Goal: Information Seeking & Learning: Learn about a topic

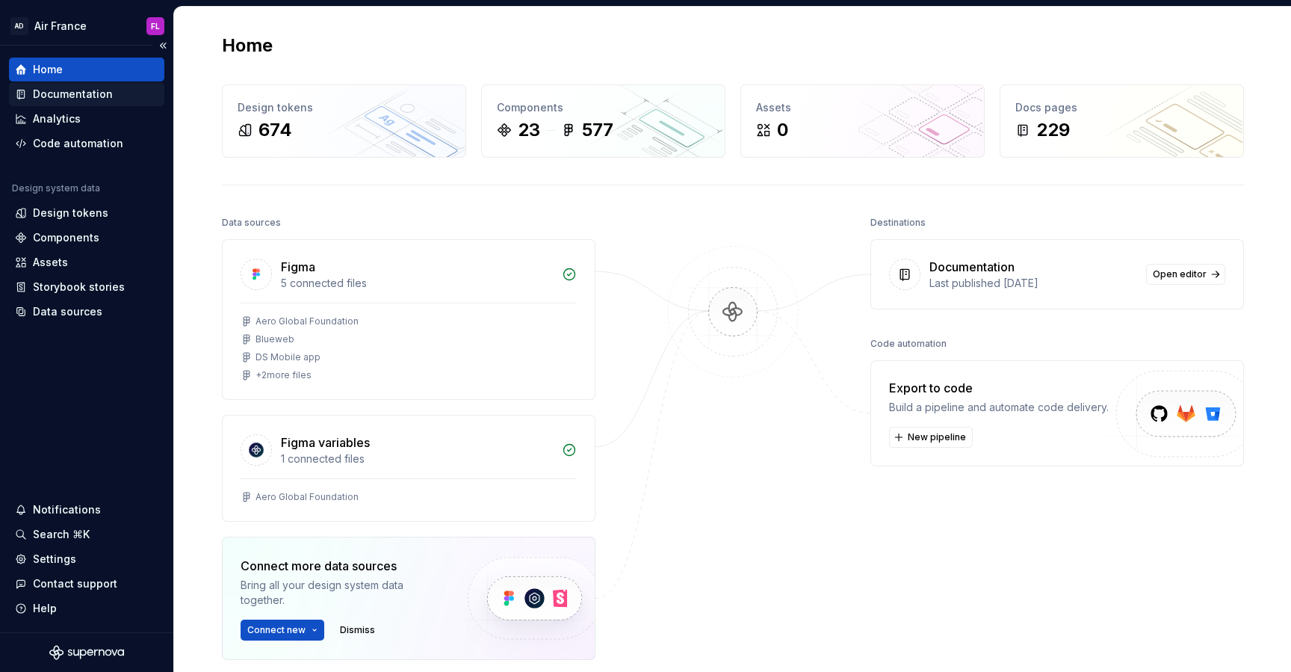
click at [69, 90] on div "Documentation" at bounding box center [73, 94] width 80 height 15
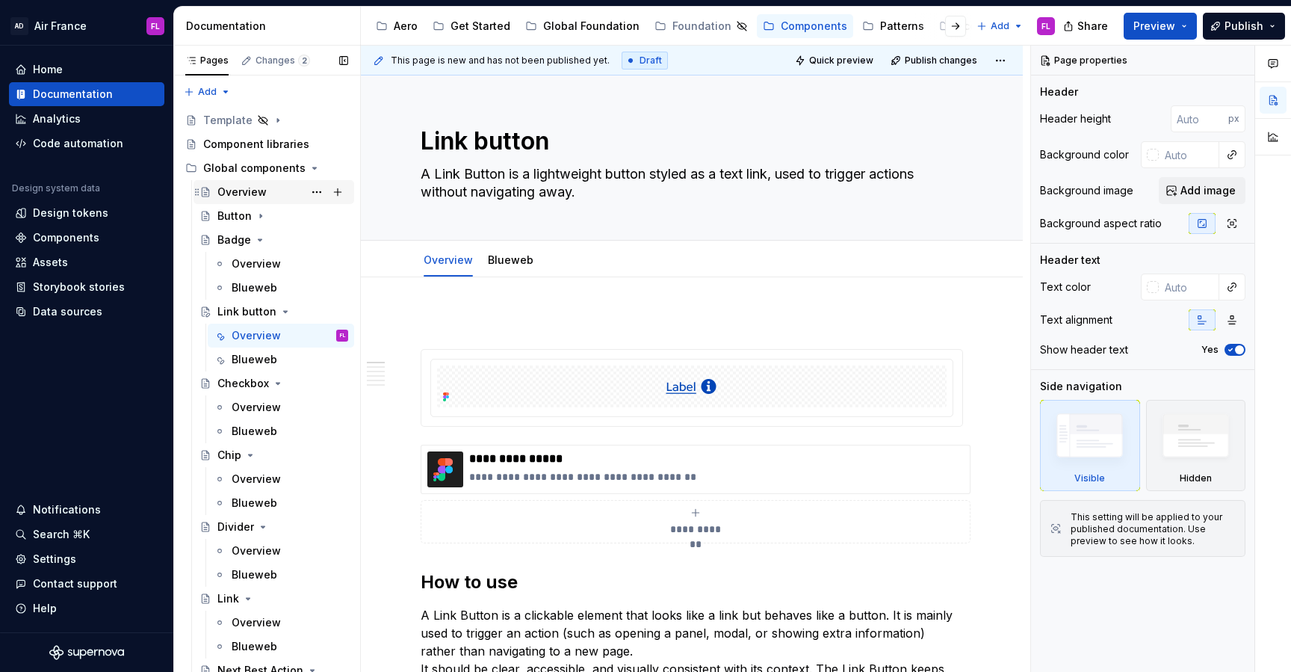
click at [236, 194] on div "Overview" at bounding box center [241, 192] width 49 height 15
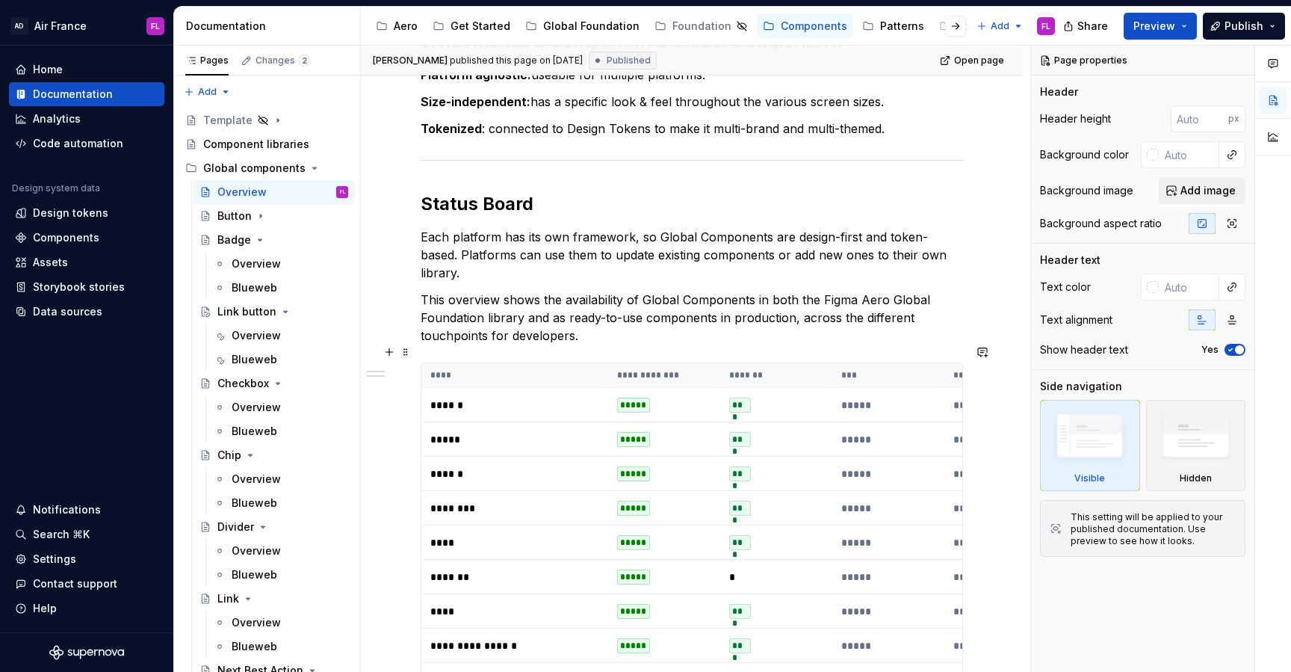
scroll to position [300, 0]
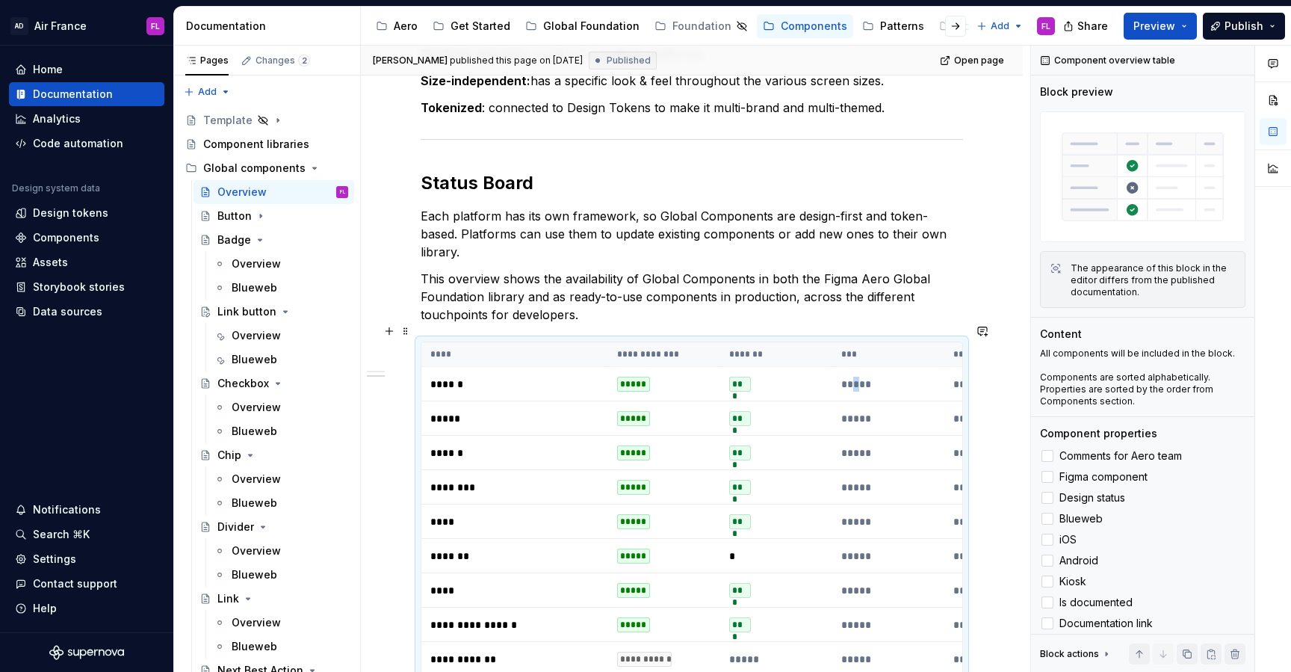
click at [859, 377] on p "*****" at bounding box center [888, 384] width 94 height 15
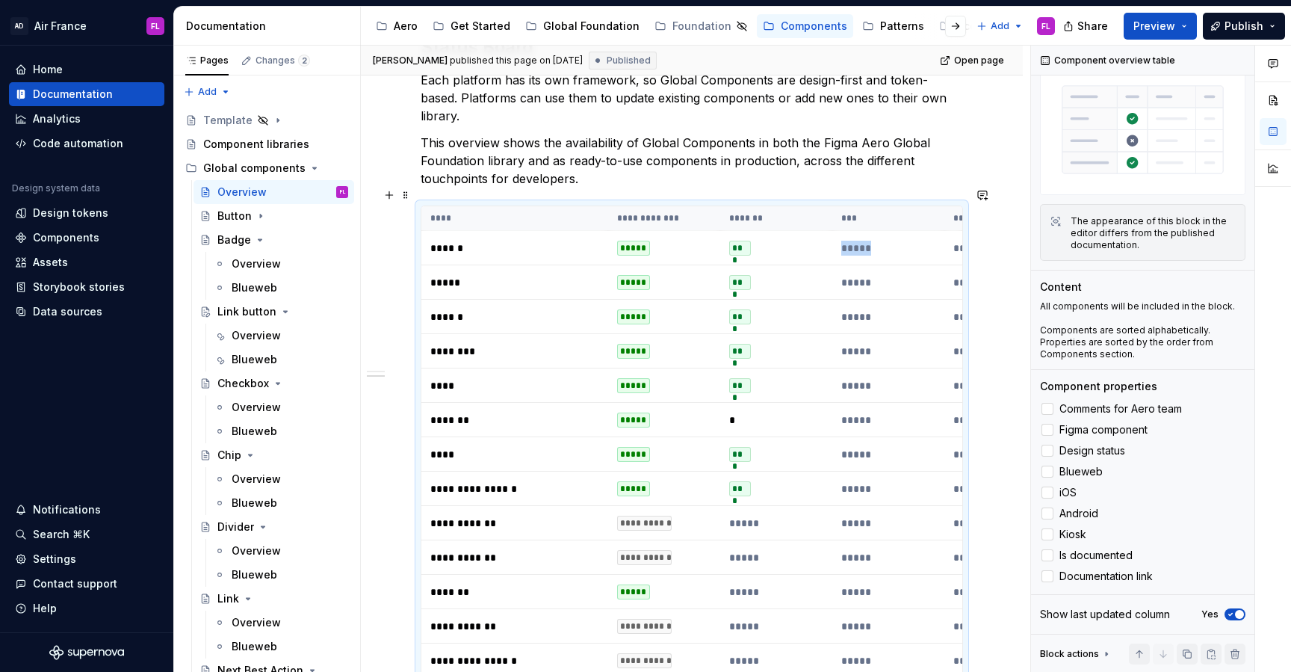
scroll to position [419, 0]
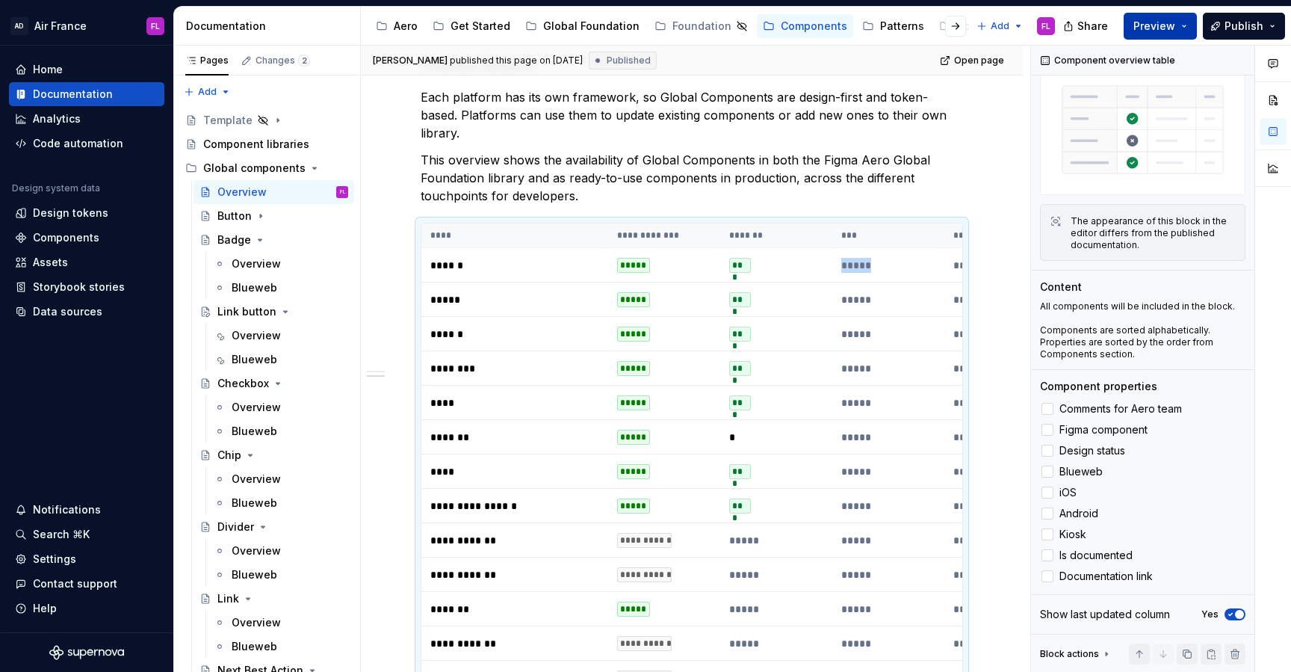
click at [1179, 25] on button "Preview" at bounding box center [1160, 26] width 73 height 27
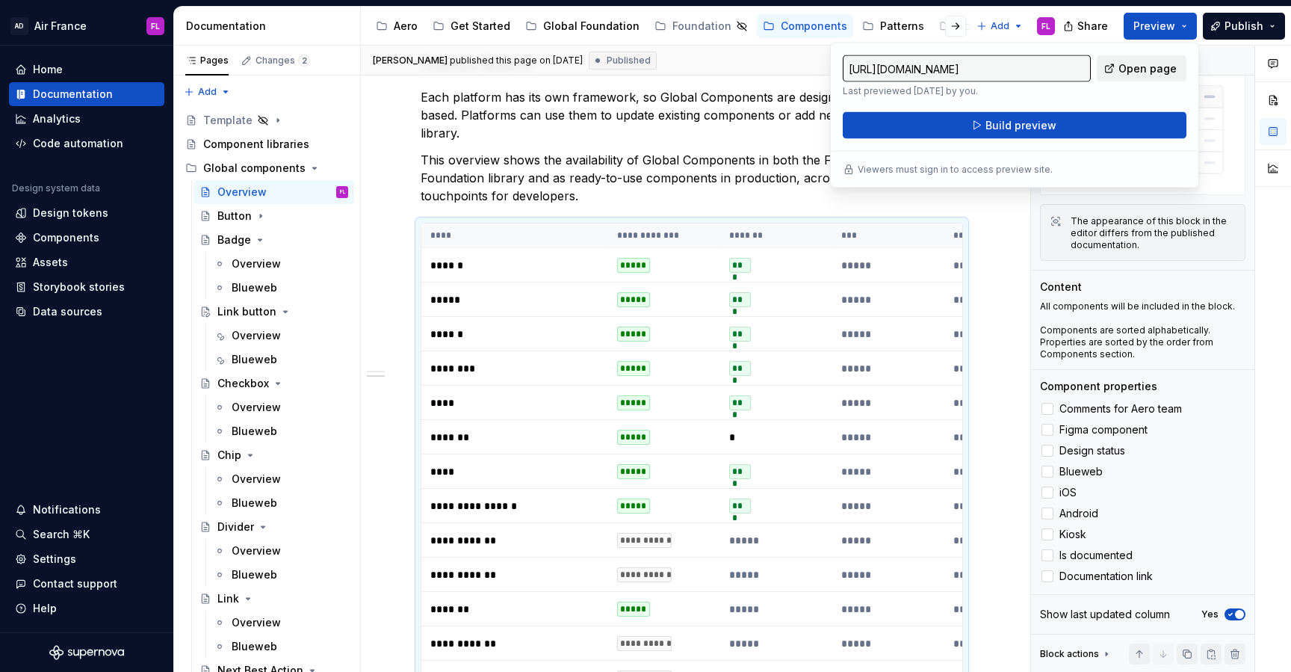
click at [1156, 60] on link "Open page" at bounding box center [1142, 68] width 90 height 27
click at [740, 420] on td "*" at bounding box center [776, 437] width 112 height 34
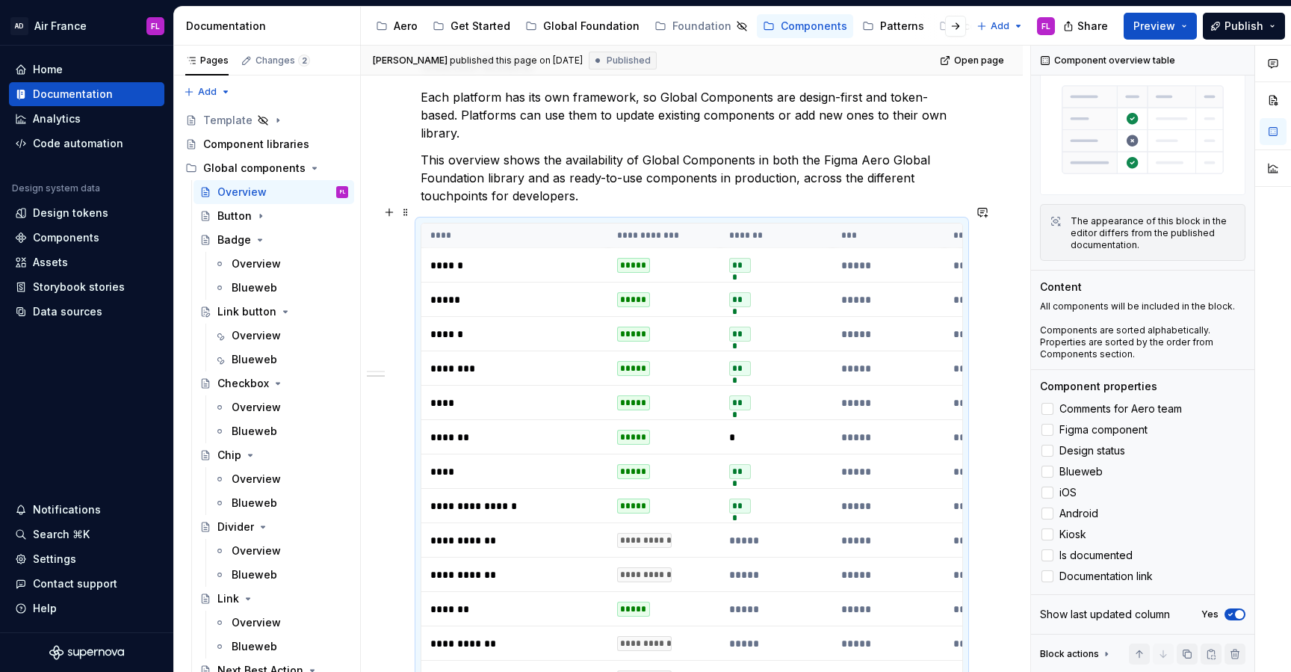
click at [726, 420] on td "*" at bounding box center [776, 437] width 112 height 34
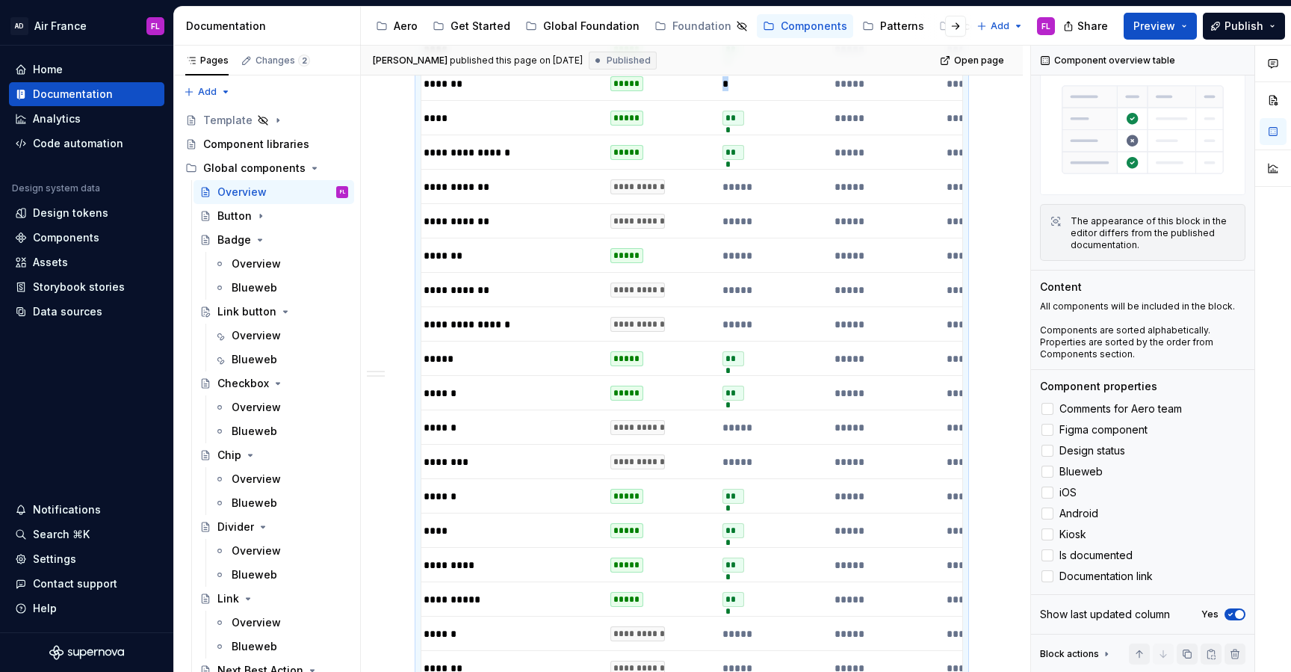
scroll to position [0, 0]
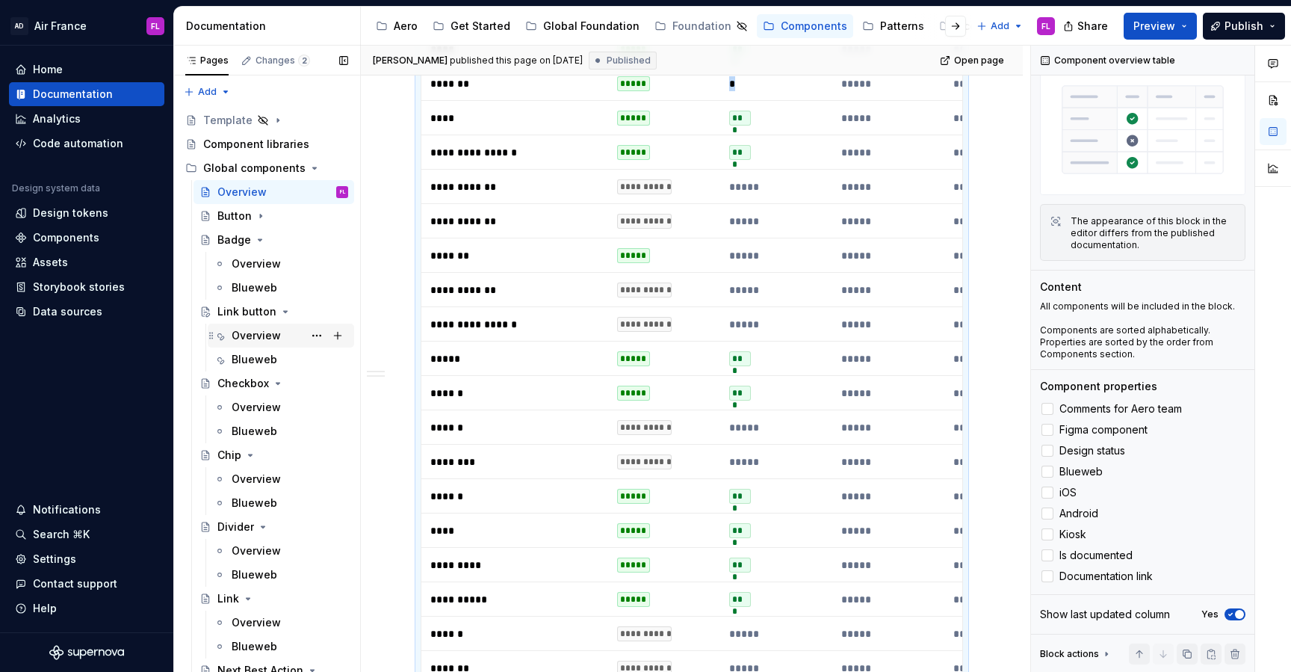
click at [253, 336] on div "Overview" at bounding box center [256, 335] width 49 height 15
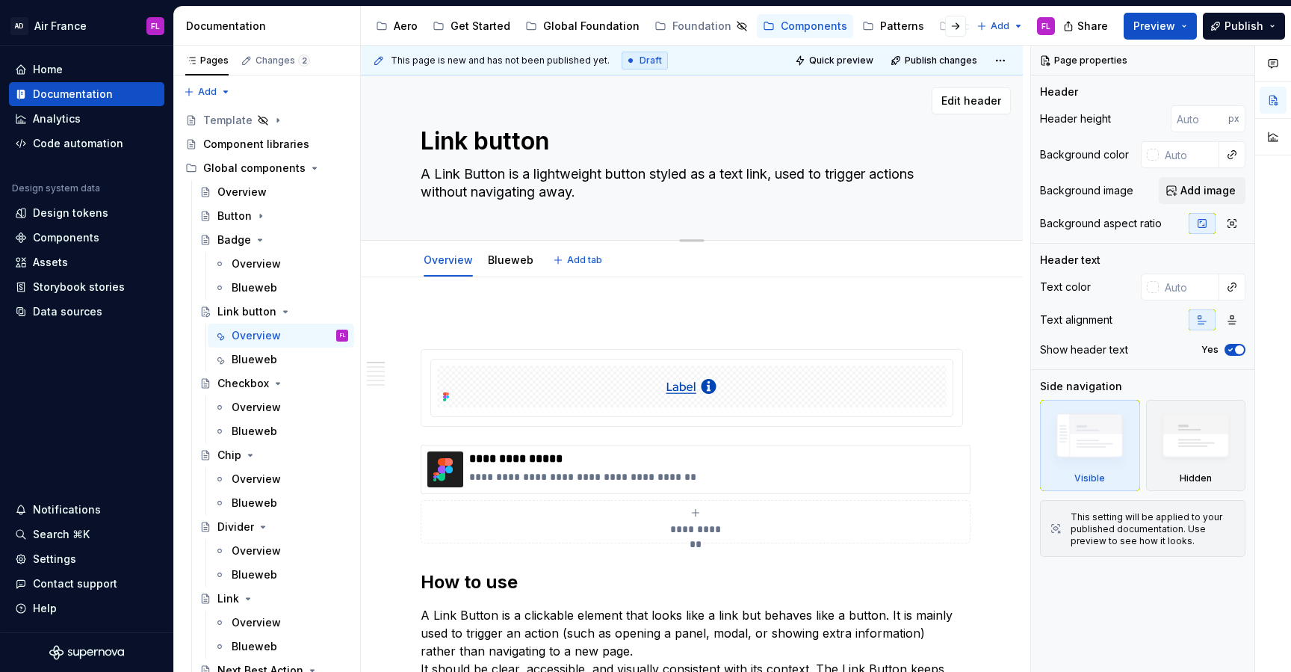
drag, startPoint x: 524, startPoint y: 176, endPoint x: 603, endPoint y: 191, distance: 80.6
click at [603, 191] on textarea "A Link Button is a lightweight button styled as a text link, used to trigger ac…" at bounding box center [689, 183] width 543 height 42
drag, startPoint x: 582, startPoint y: 194, endPoint x: 525, endPoint y: 177, distance: 59.1
click at [525, 177] on textarea "A Link Button is a lightweight button styled as a text link, used to trigger ac…" at bounding box center [689, 183] width 543 height 42
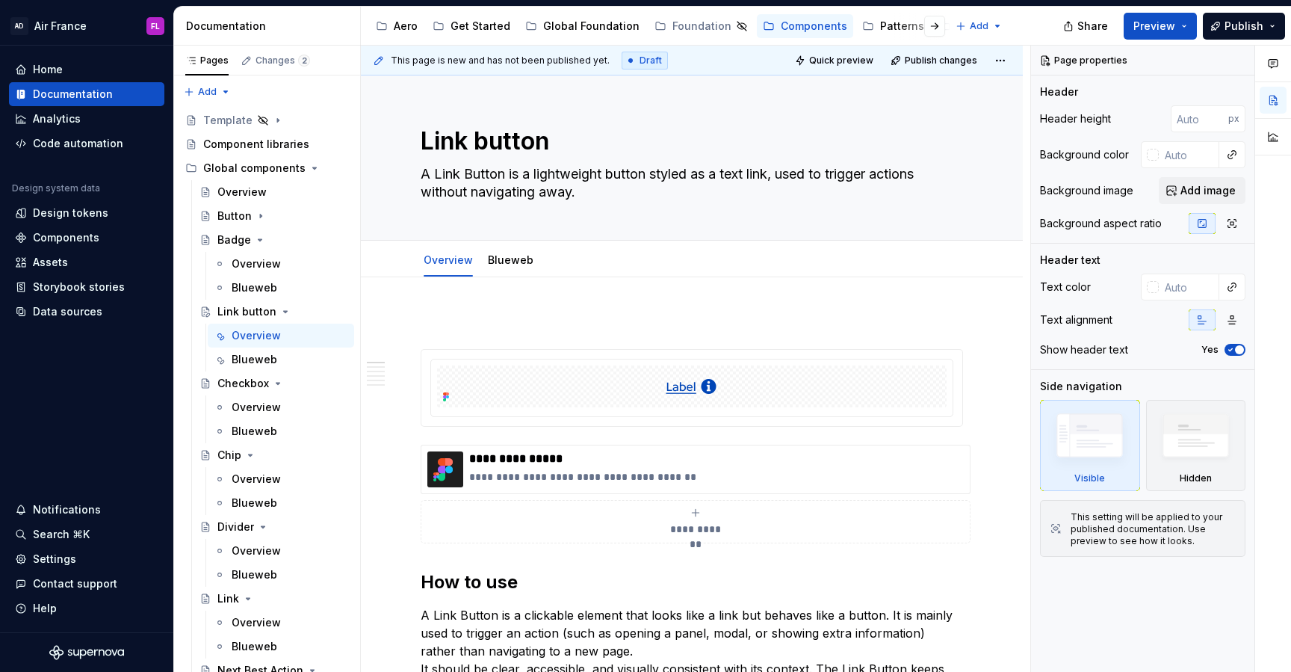
type textarea "*"
